Goal: Communication & Community: Answer question/provide support

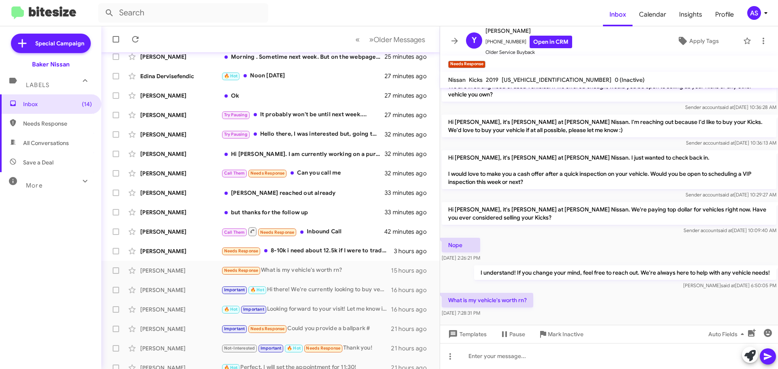
scroll to position [101, 0]
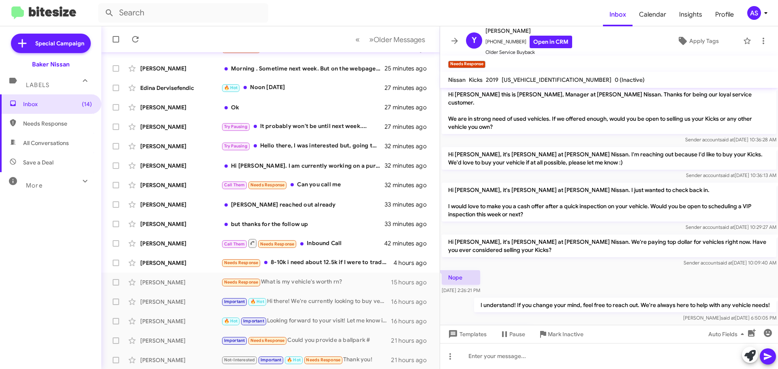
scroll to position [35, 0]
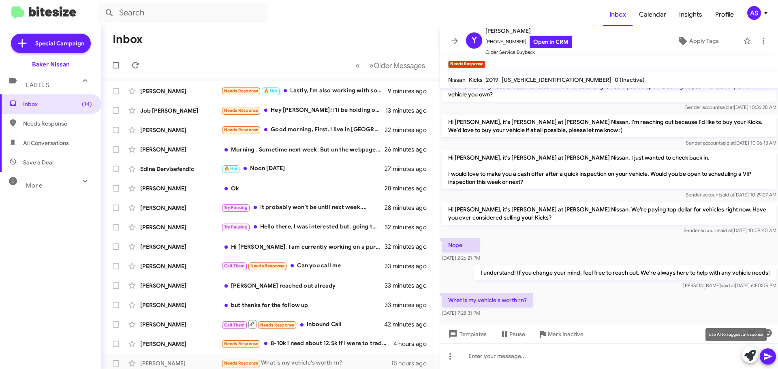
click at [754, 354] on icon at bounding box center [749, 355] width 11 height 11
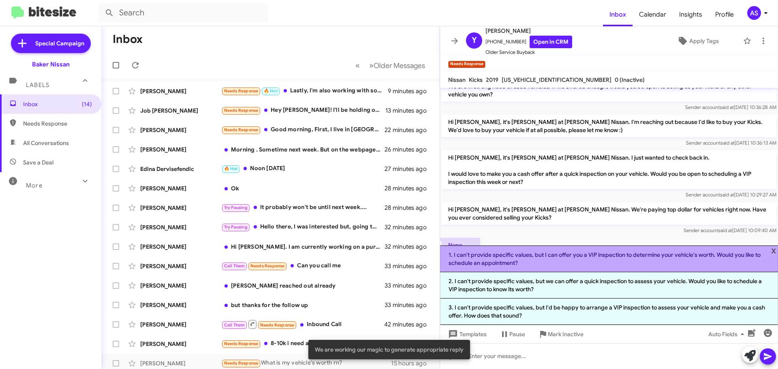
click at [534, 262] on li "1. I can't provide specific values, but I can offer you a VIP inspection to det…" at bounding box center [609, 258] width 338 height 27
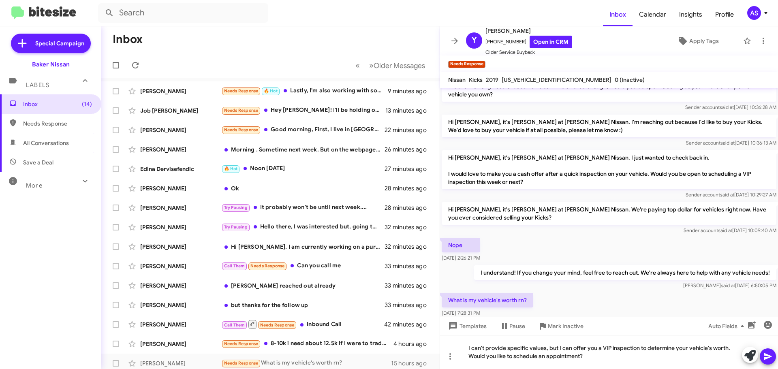
click at [770, 354] on icon at bounding box center [768, 357] width 10 height 10
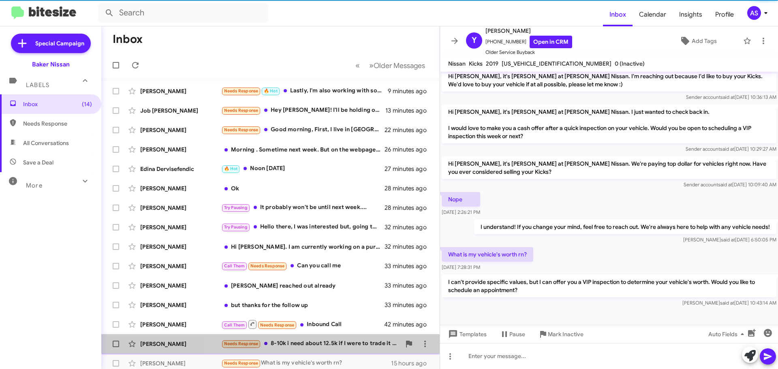
scroll to position [56, 0]
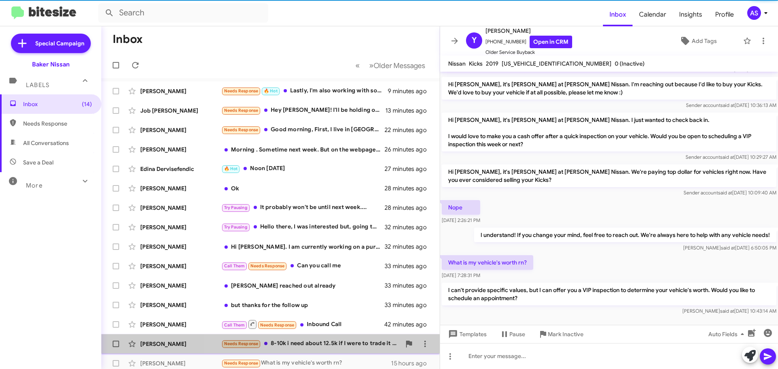
click at [330, 343] on div "Needs Response 8-10k i need about 12.5k if I were to trade it in towards anothe…" at bounding box center [310, 343] width 179 height 9
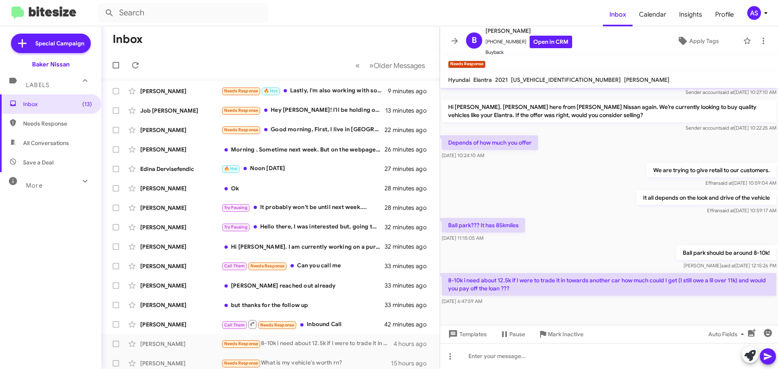
scroll to position [86, 0]
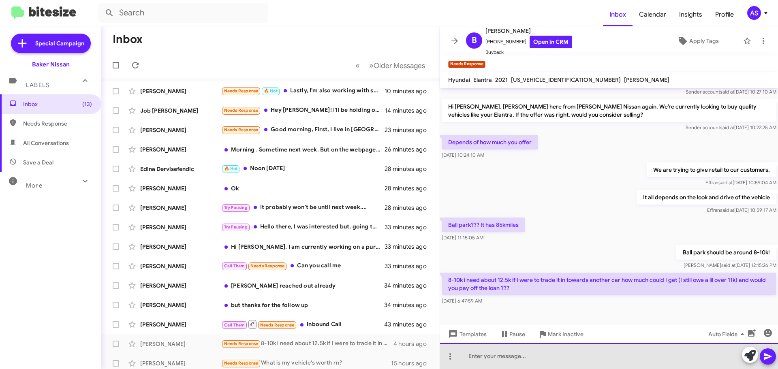
click at [562, 347] on div at bounding box center [609, 356] width 338 height 26
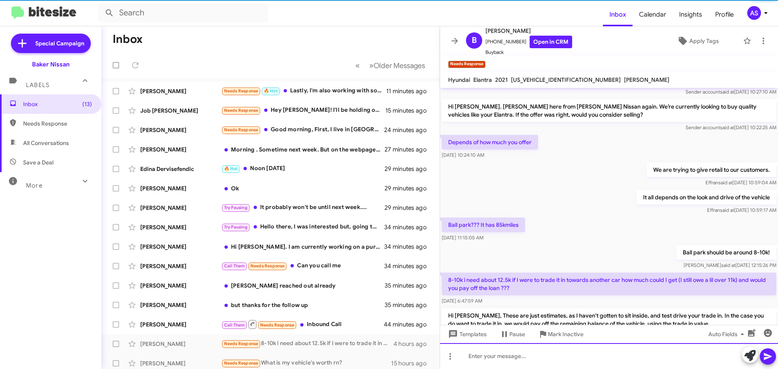
scroll to position [0, 0]
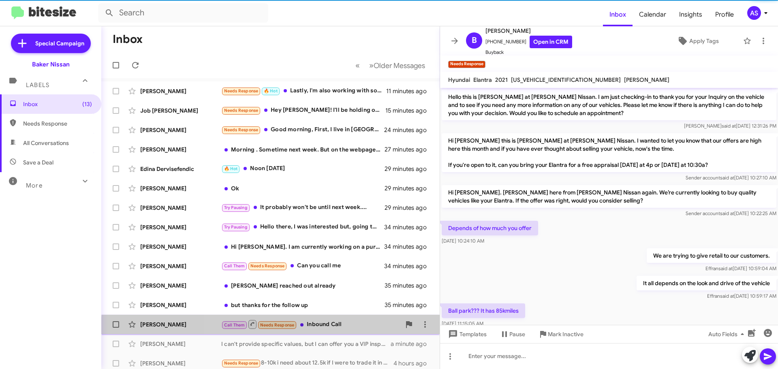
click at [357, 331] on div "[PERSON_NAME] Call Them Needs Response Inbound Call 44 minutes ago" at bounding box center [270, 324] width 325 height 16
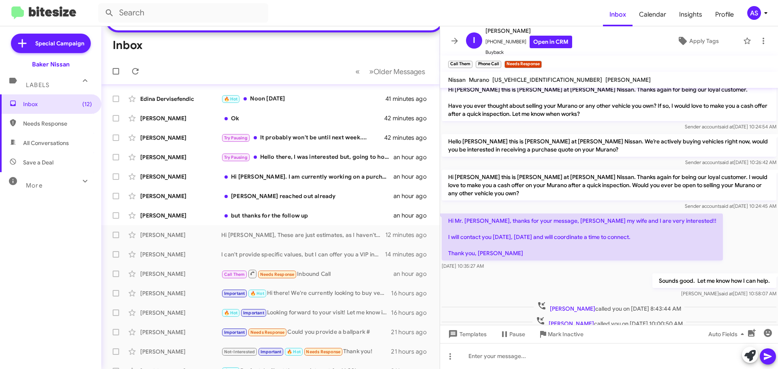
scroll to position [64, 0]
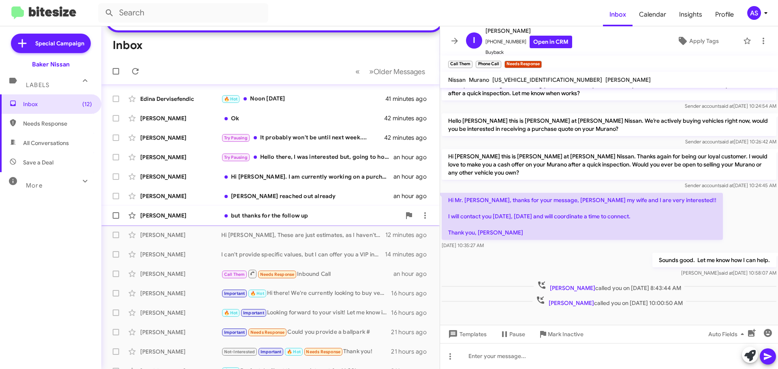
click at [284, 224] on div "Walter Rodriguez but thanks for the follow up an hour ago" at bounding box center [270, 215] width 325 height 16
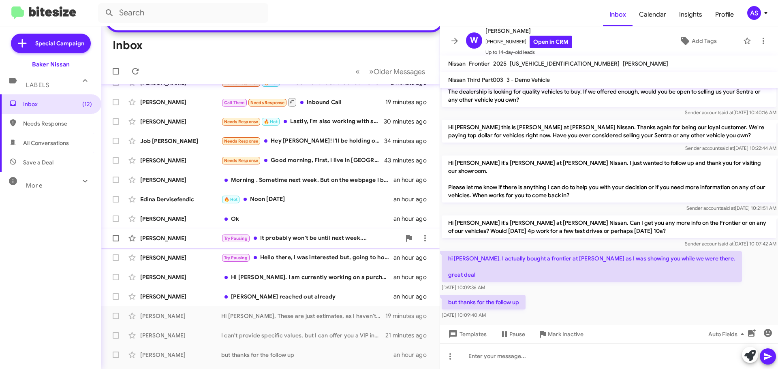
scroll to position [139, 0]
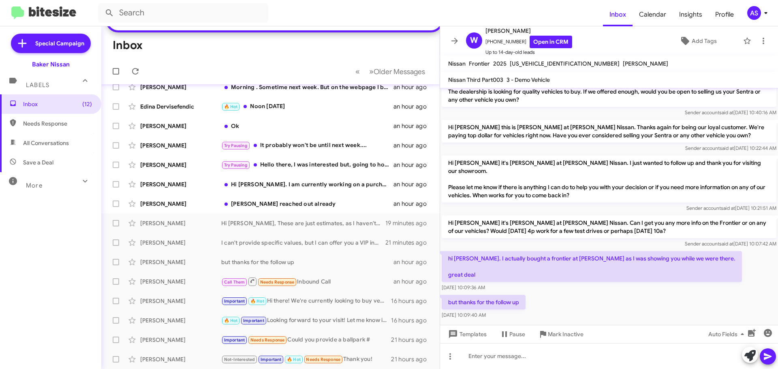
click at [610, 311] on div "but thanks for the follow up Oct 9, 2025, 10:09:40 AM" at bounding box center [609, 307] width 338 height 28
click at [576, 341] on div "Templates Pause Mark Inactive Auto Fields" at bounding box center [609, 334] width 338 height 18
click at [573, 333] on span "Mark Inactive" at bounding box center [566, 334] width 36 height 15
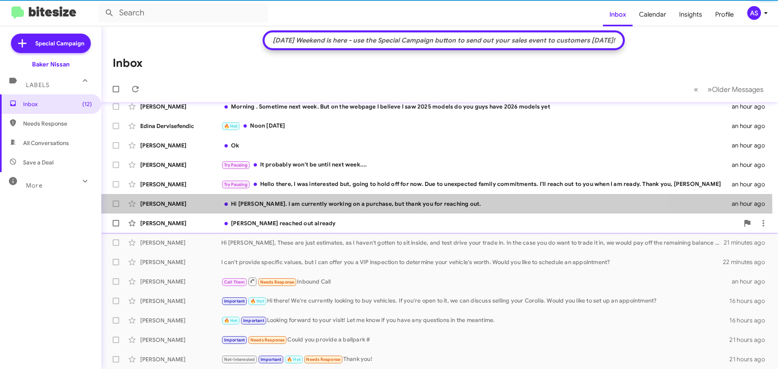
click at [307, 208] on div "Hi [PERSON_NAME]. I am currently working on a purchase, but thank you for reach…" at bounding box center [476, 204] width 510 height 8
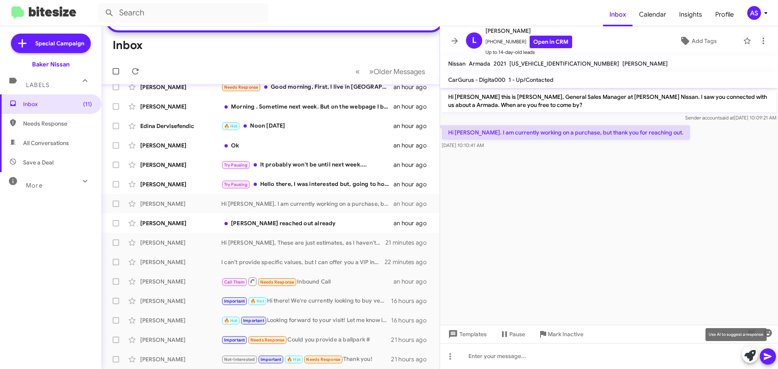
click at [746, 352] on icon at bounding box center [749, 355] width 11 height 11
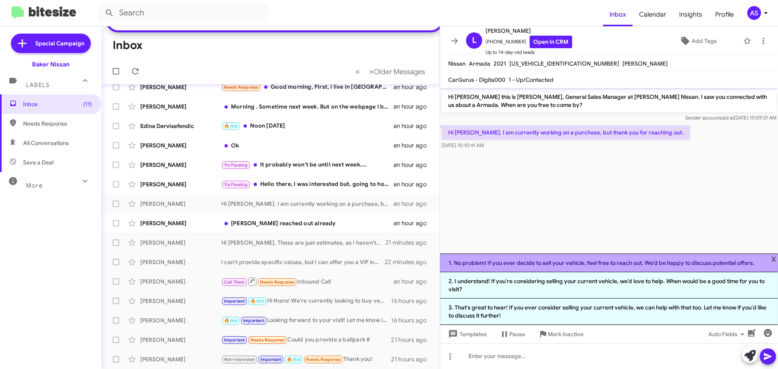
click at [501, 259] on li "1. No problem! If you ever decide to sell your vehicle, feel free to reach out.…" at bounding box center [609, 263] width 338 height 19
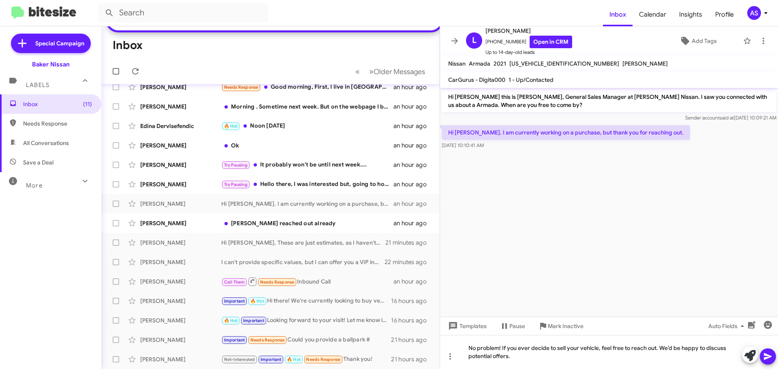
drag, startPoint x: 770, startPoint y: 360, endPoint x: 766, endPoint y: 359, distance: 4.1
click at [770, 360] on icon at bounding box center [768, 357] width 10 height 10
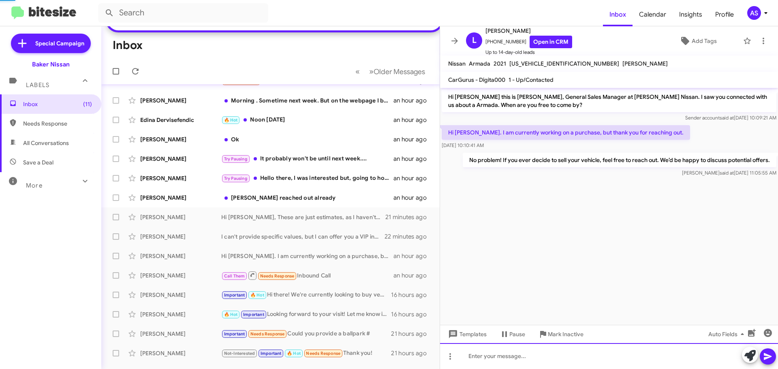
scroll to position [139, 0]
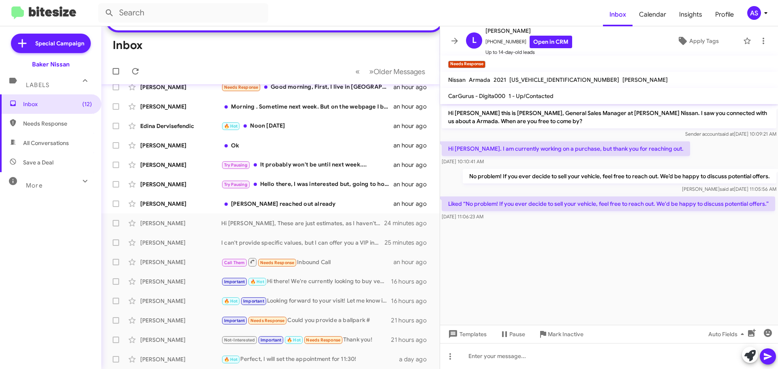
click at [53, 239] on div "Inbox (12) Needs Response All Conversations Save a Deal More Important 🔥 Hot Ap…" at bounding box center [50, 205] width 101 height 222
click at [256, 203] on div "[PERSON_NAME] reached out already" at bounding box center [310, 204] width 179 height 8
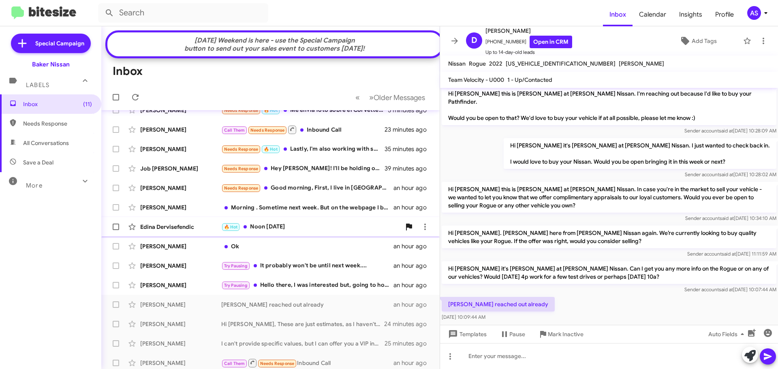
scroll to position [18, 0]
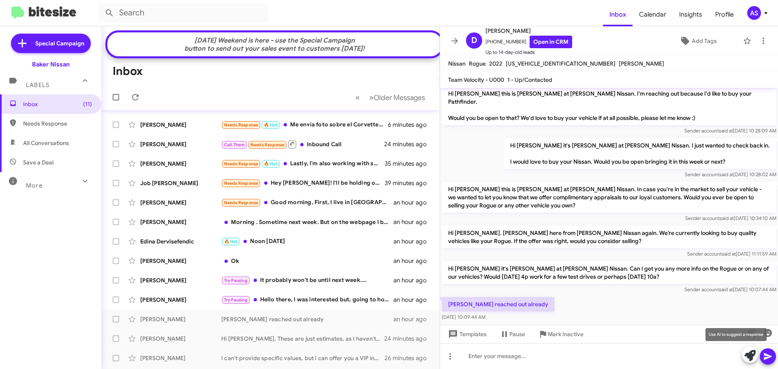
click at [749, 354] on icon at bounding box center [749, 355] width 11 height 11
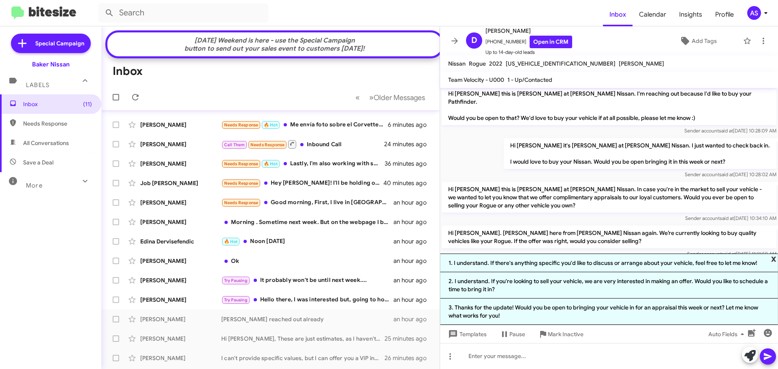
click at [773, 258] on span "x" at bounding box center [773, 259] width 5 height 10
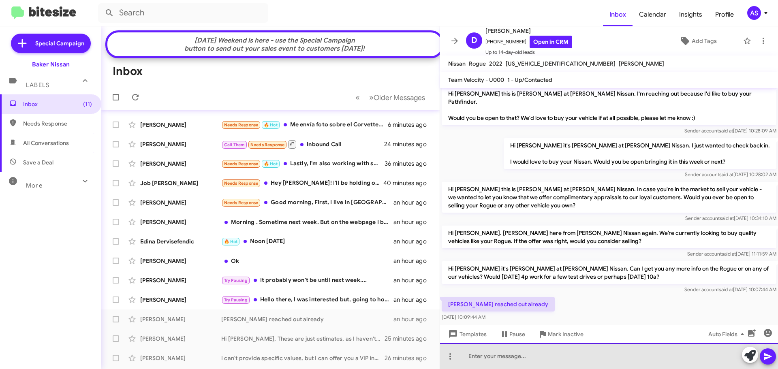
click at [610, 358] on div at bounding box center [609, 356] width 338 height 26
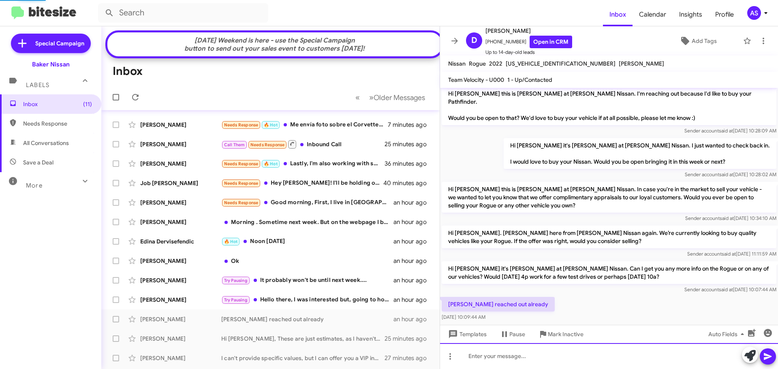
scroll to position [0, 0]
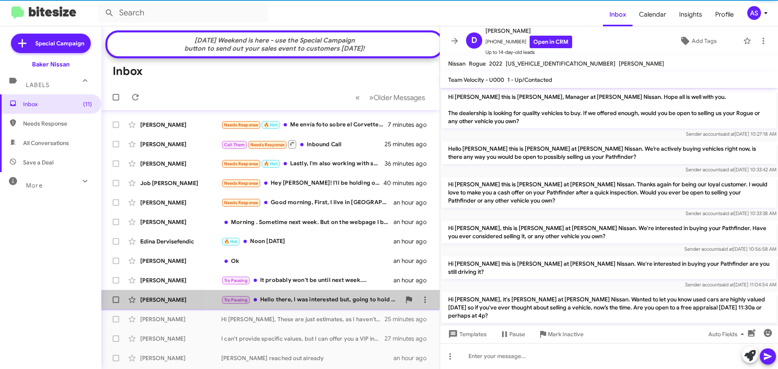
click at [330, 301] on div "Tiffany Crabtree Try Pausing Hello there, I was interested but, going to hold o…" at bounding box center [270, 300] width 325 height 16
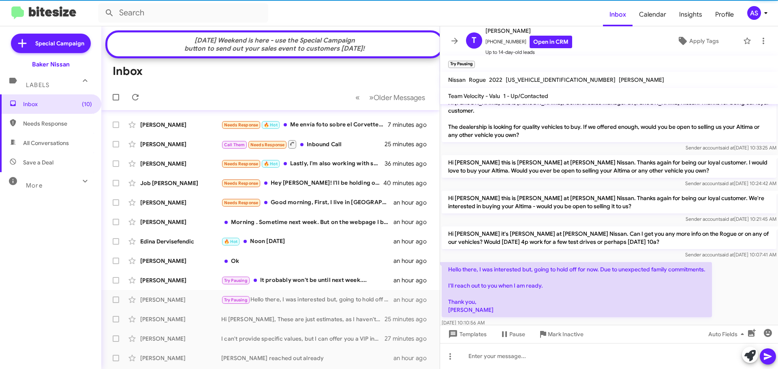
scroll to position [16, 0]
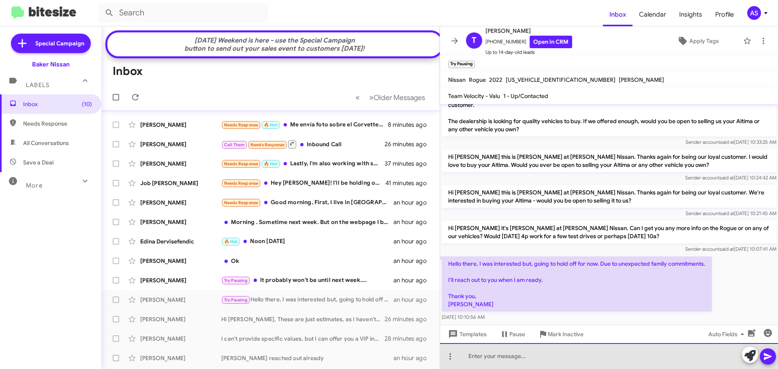
click at [480, 356] on div at bounding box center [609, 356] width 338 height 26
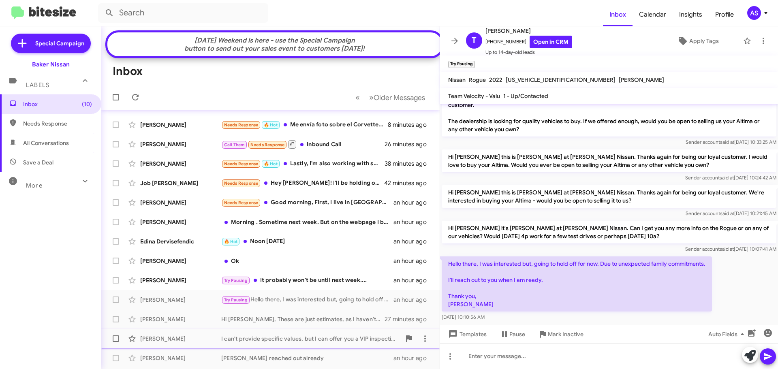
click at [551, 337] on span "Mark Inactive" at bounding box center [566, 334] width 36 height 15
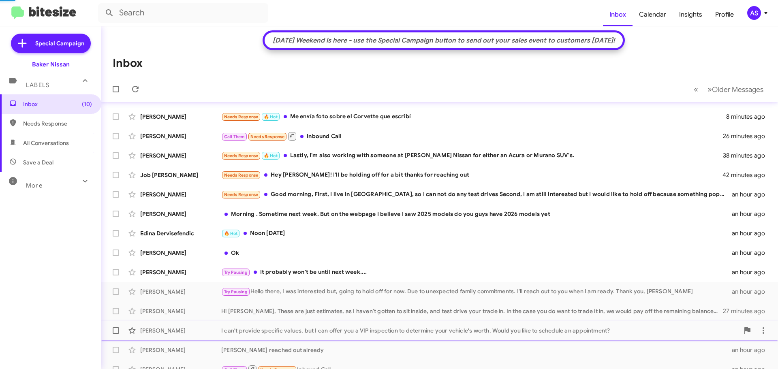
scroll to position [4, 0]
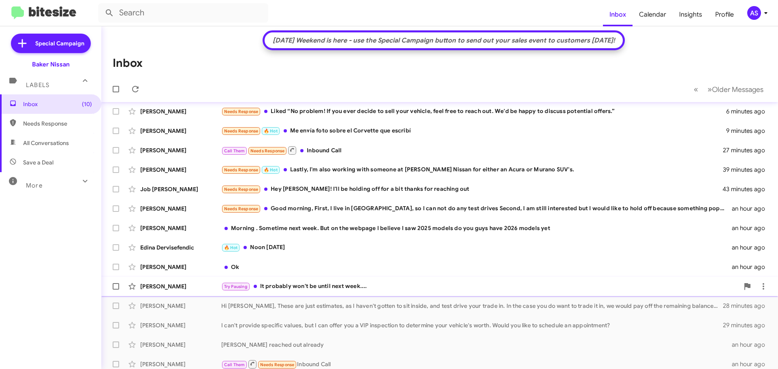
click at [331, 288] on div "Try Pausing It probably won't be until next week...." at bounding box center [480, 286] width 518 height 9
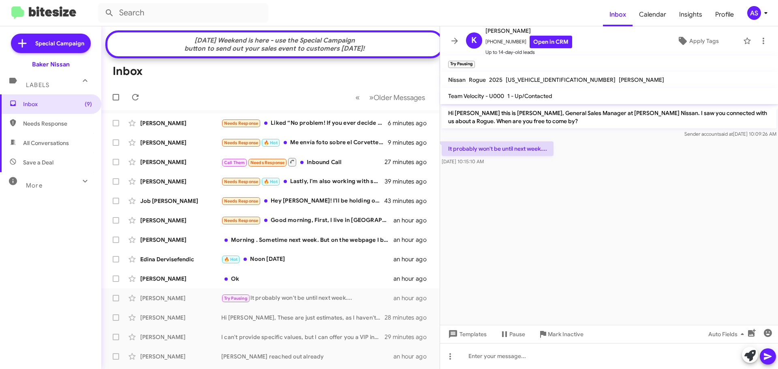
click at [497, 314] on cdk-virtual-scroll-viewport "Hi Kim this is Shawn Kennedy, General Sales Manager at Baker Nissan. I saw you …" at bounding box center [609, 214] width 338 height 221
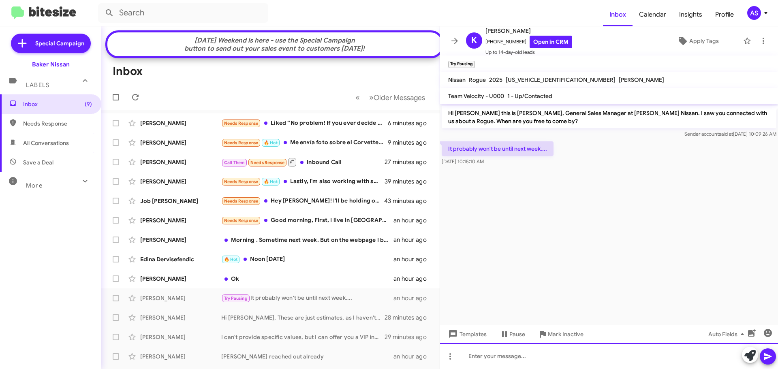
click at [490, 354] on div at bounding box center [609, 356] width 338 height 26
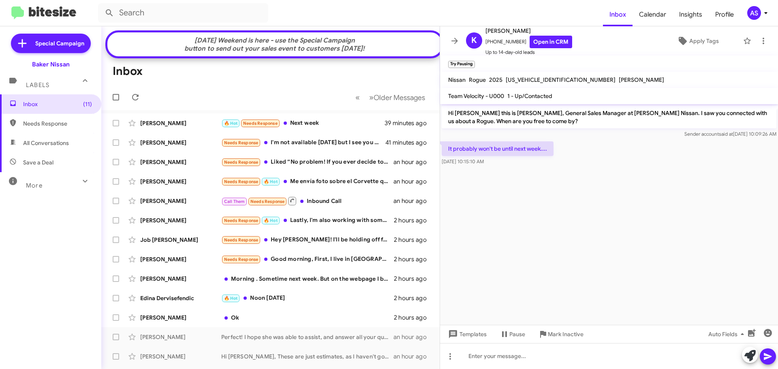
click at [60, 260] on div "Inbox (11) Needs Response All Conversations Save a Deal More Important 🔥 Hot Ap…" at bounding box center [50, 205] width 101 height 222
click at [748, 351] on icon at bounding box center [749, 355] width 11 height 11
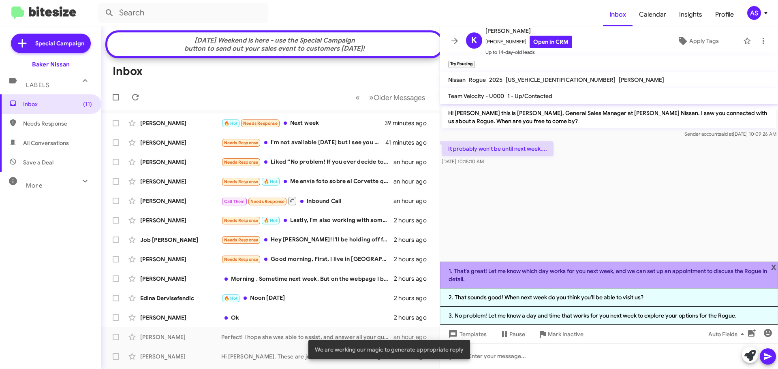
click at [535, 275] on li "1. That's great! Let me know which day works for you next week, and we can set …" at bounding box center [609, 275] width 338 height 27
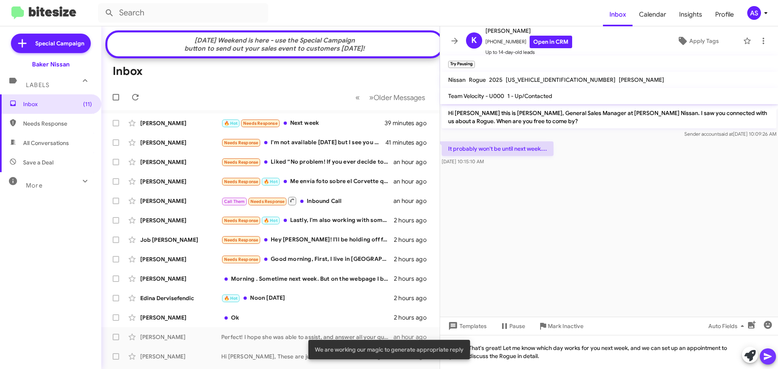
click at [766, 354] on icon at bounding box center [768, 356] width 8 height 7
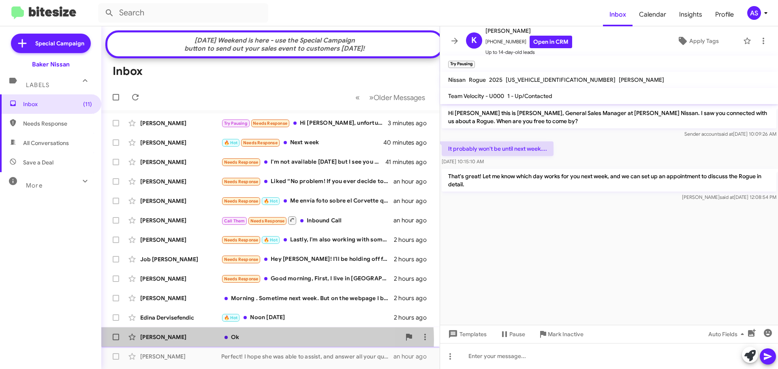
click at [260, 341] on div "Ok" at bounding box center [310, 337] width 179 height 8
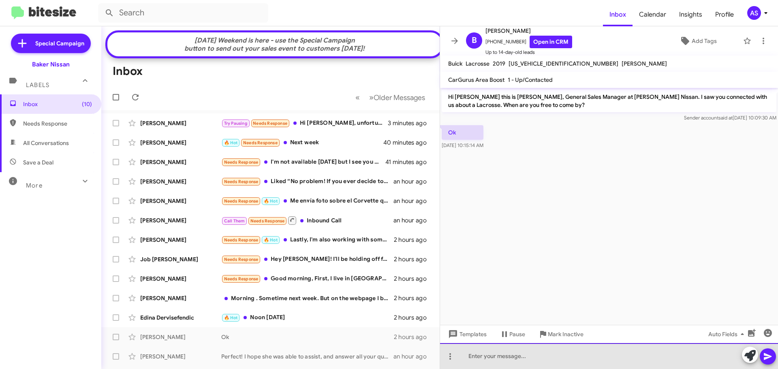
click at [623, 353] on div at bounding box center [609, 356] width 338 height 26
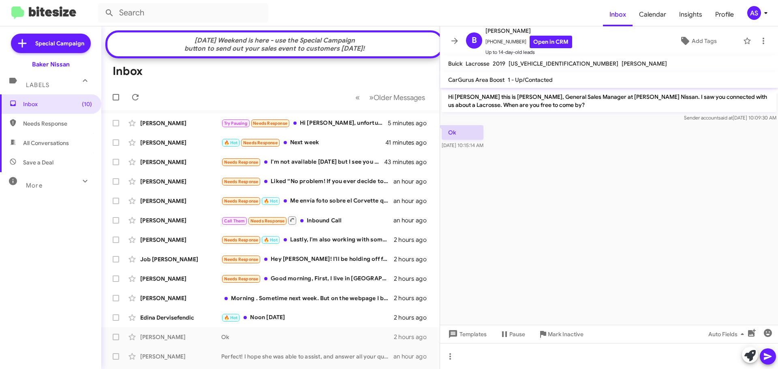
drag, startPoint x: 578, startPoint y: 230, endPoint x: 578, endPoint y: 234, distance: 4.5
click at [578, 234] on cdk-virtual-scroll-viewport "Hi Bernie this is Shawn Kennedy, General Sales Manager at Baker Nissan. I saw y…" at bounding box center [609, 206] width 338 height 237
